Goal: Find specific page/section: Find specific page/section

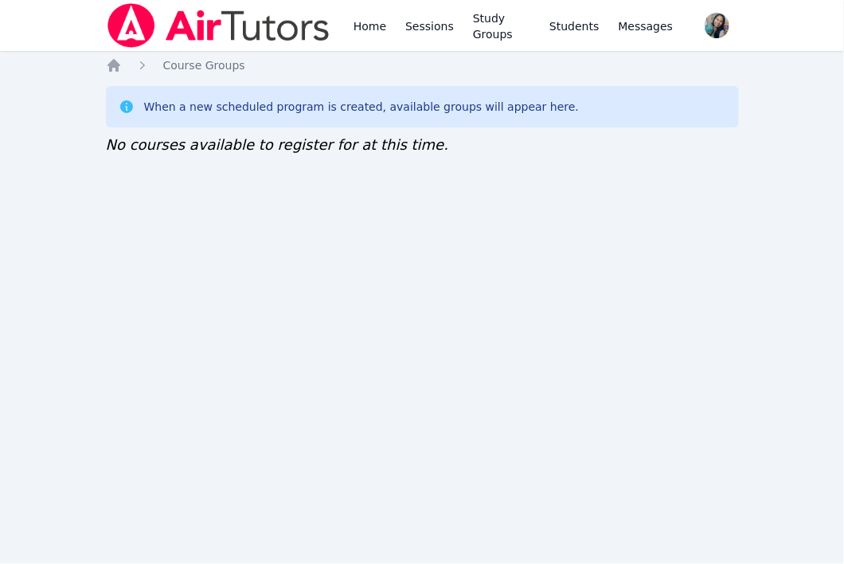
click at [758, 233] on div "Home Sessions Study Groups Students Messages Open user menu Sokha Lee Open main…" at bounding box center [422, 282] width 844 height 564
click at [581, 428] on div "Home Sessions Study Groups Students Messages Open user menu [PERSON_NAME] Open …" at bounding box center [422, 282] width 844 height 564
